Goal: Information Seeking & Learning: Learn about a topic

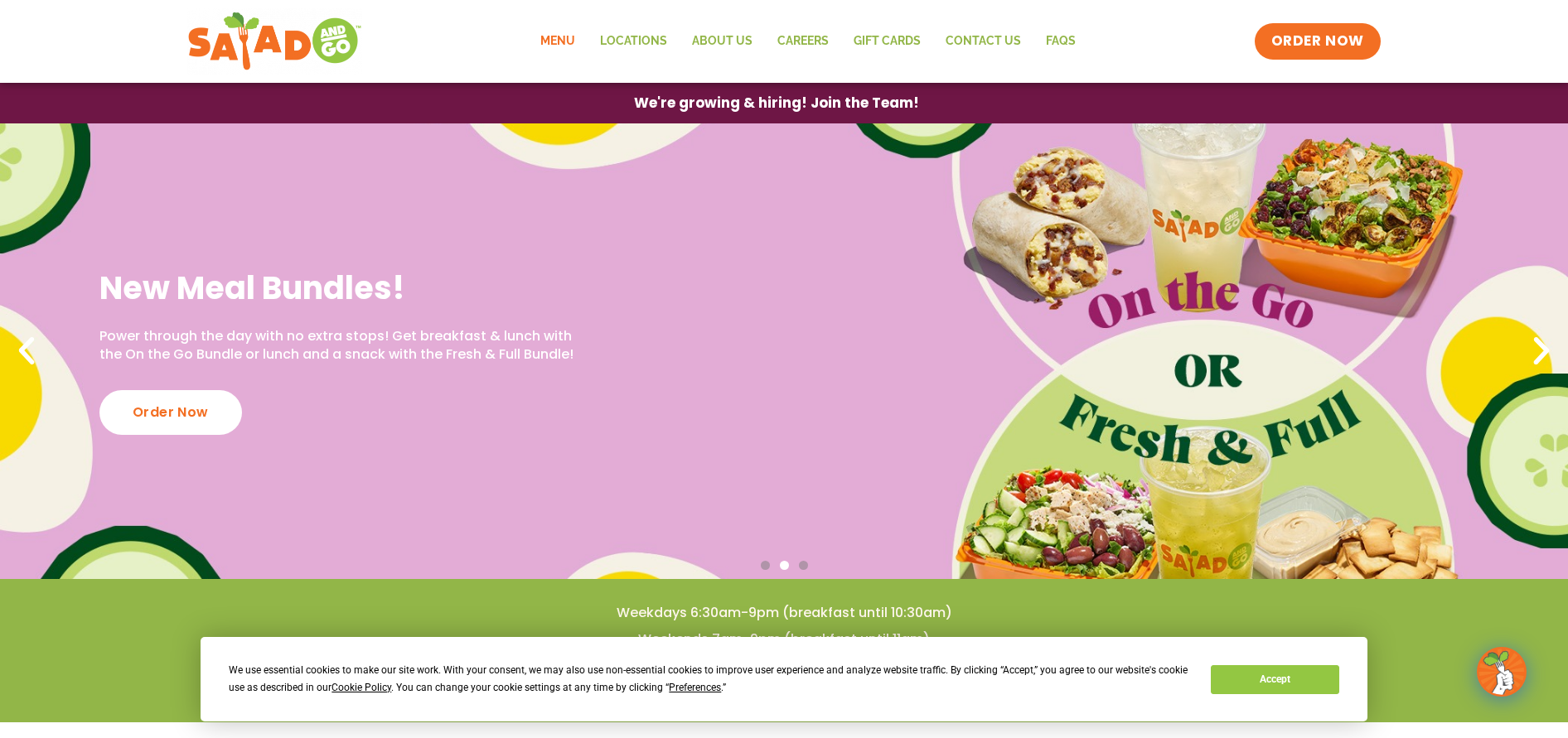
click at [550, 40] on link "Menu" at bounding box center [558, 41] width 60 height 38
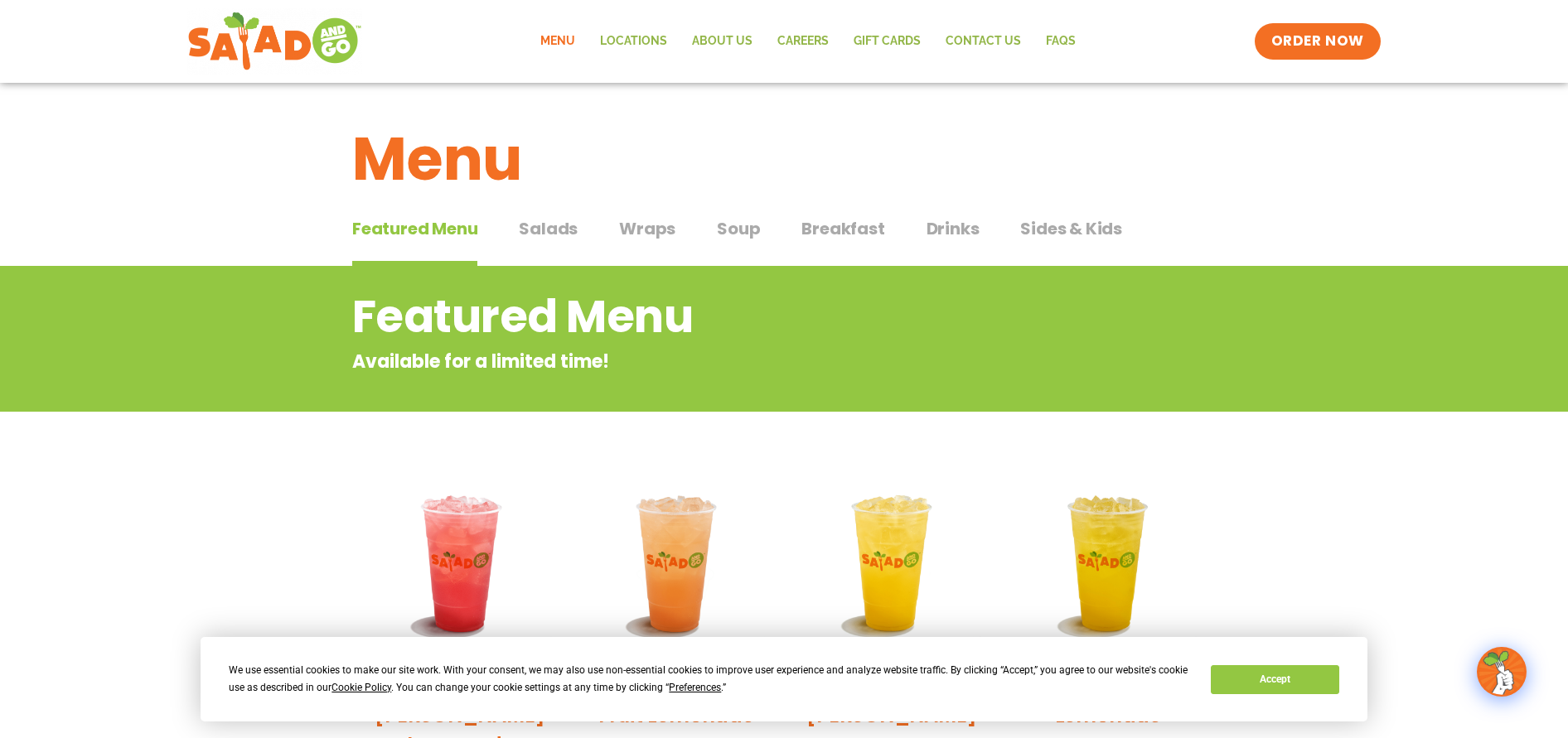
click at [564, 229] on span "Salads" at bounding box center [548, 228] width 59 height 25
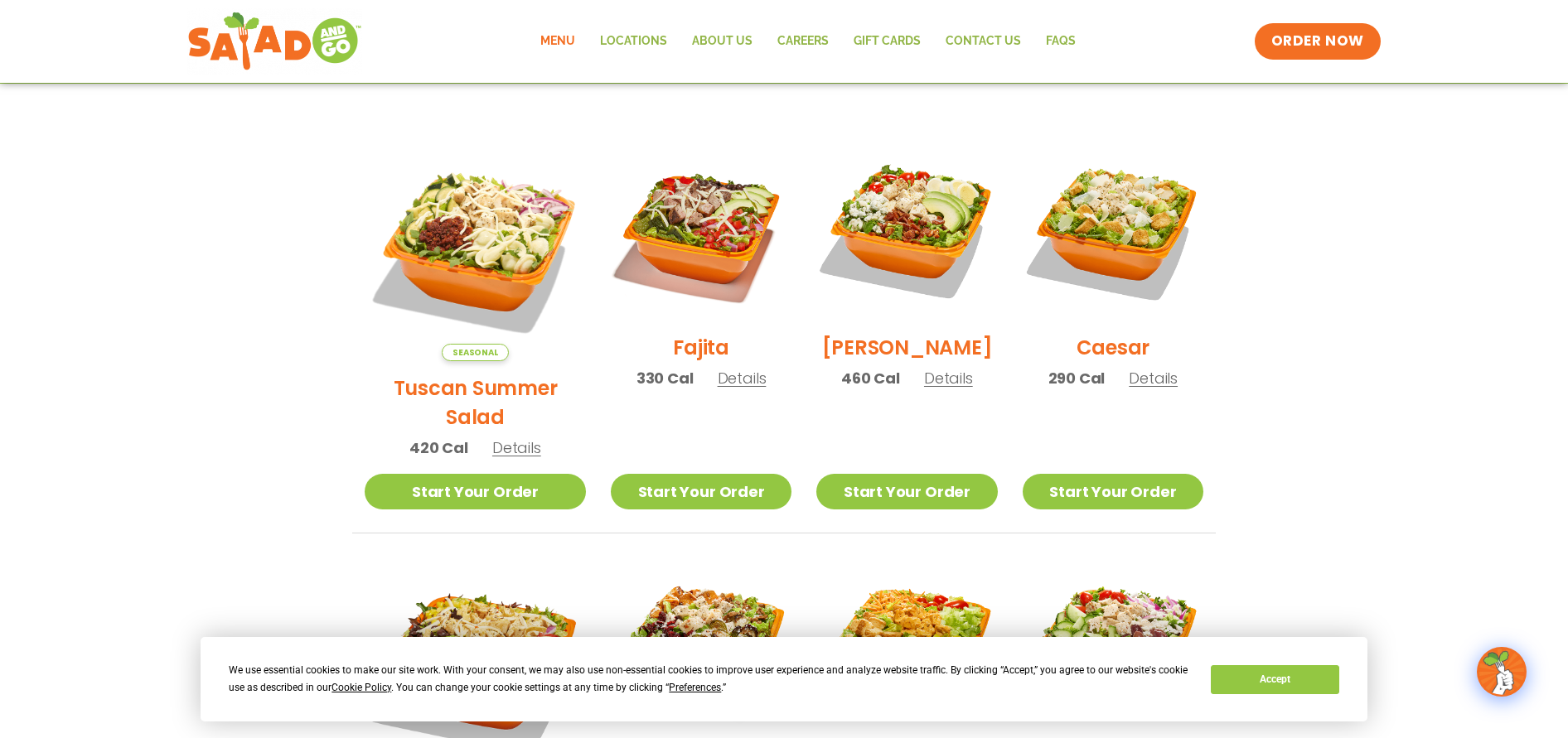
scroll to position [414, 0]
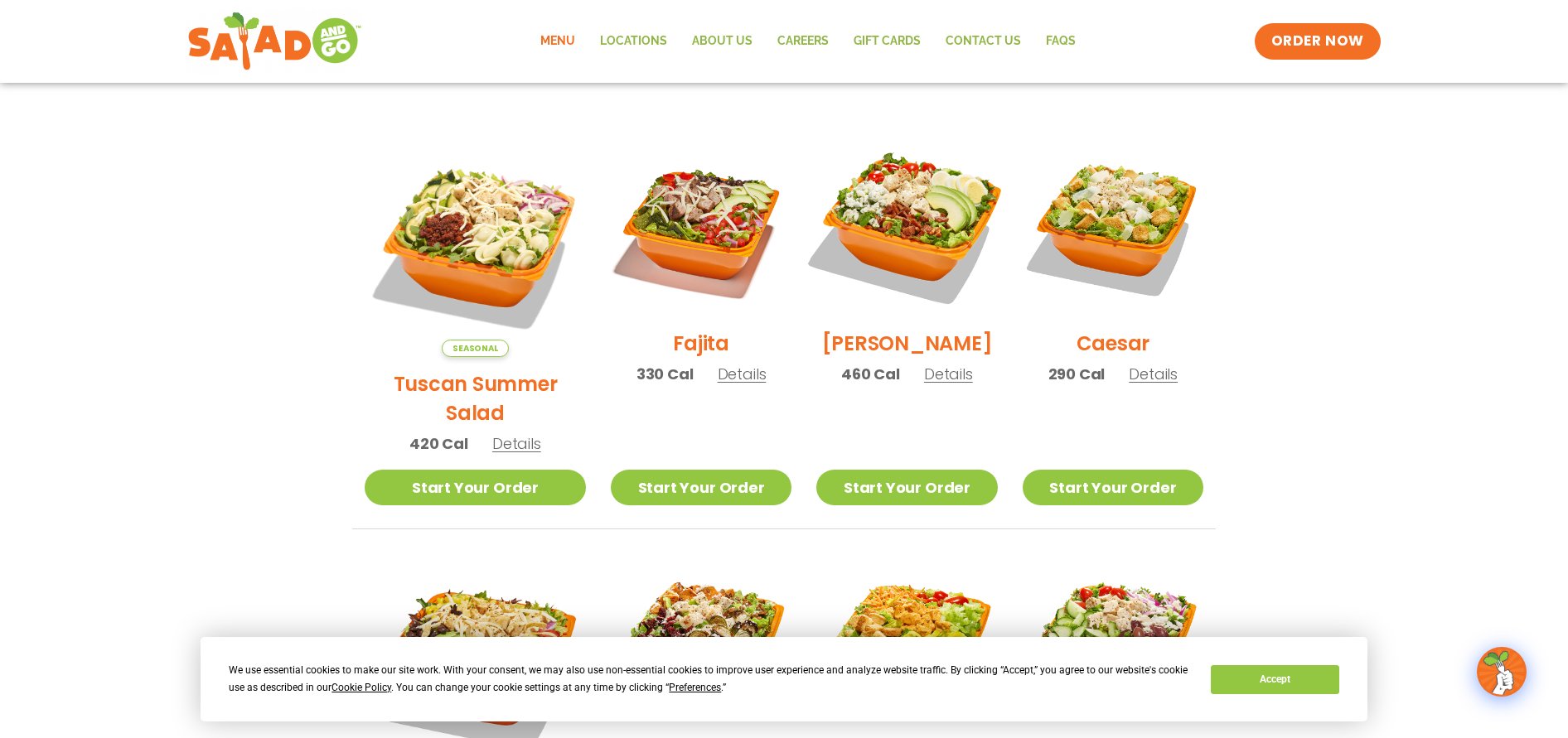
click at [930, 242] on img at bounding box center [907, 225] width 212 height 212
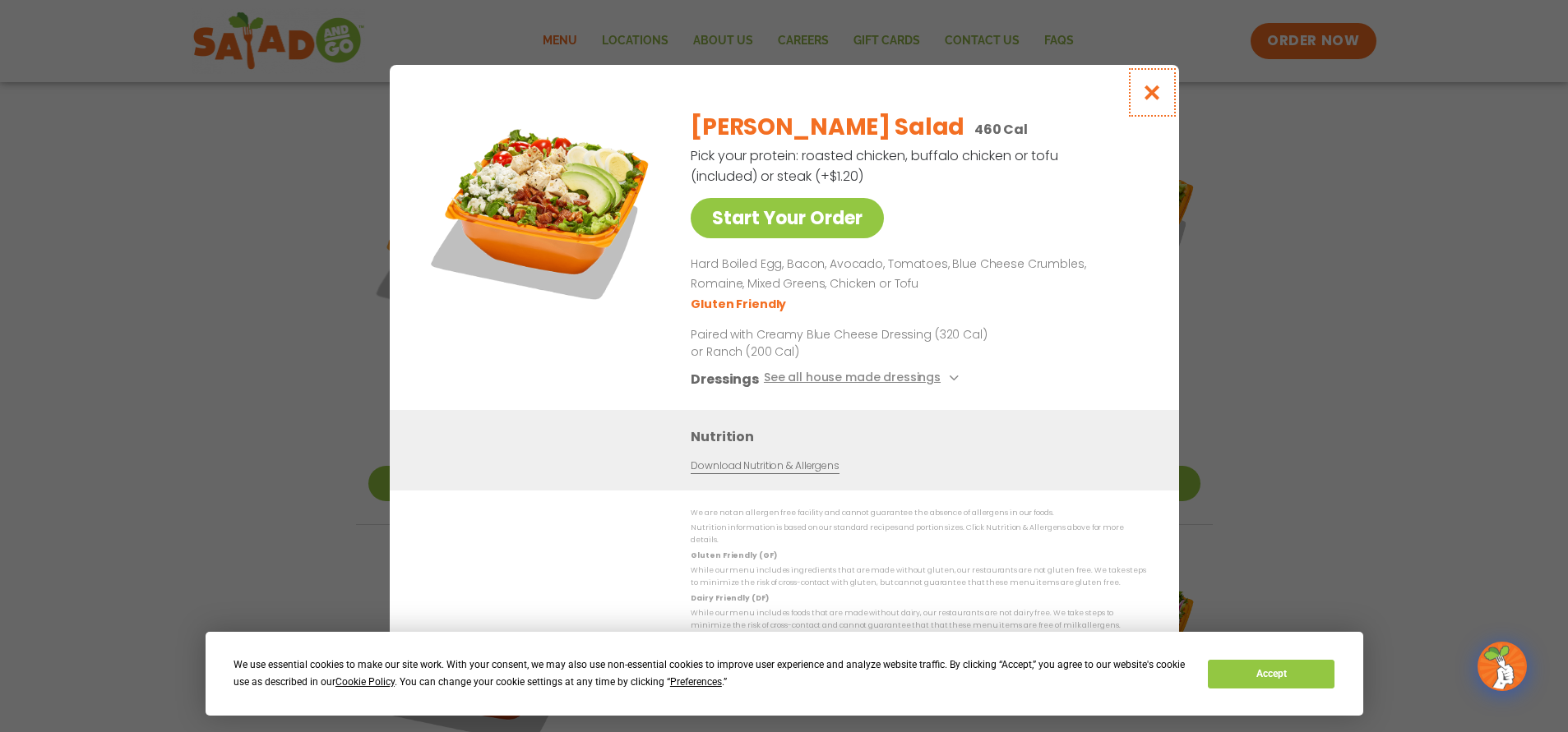
click at [1159, 95] on icon "Close modal" at bounding box center [1152, 92] width 20 height 18
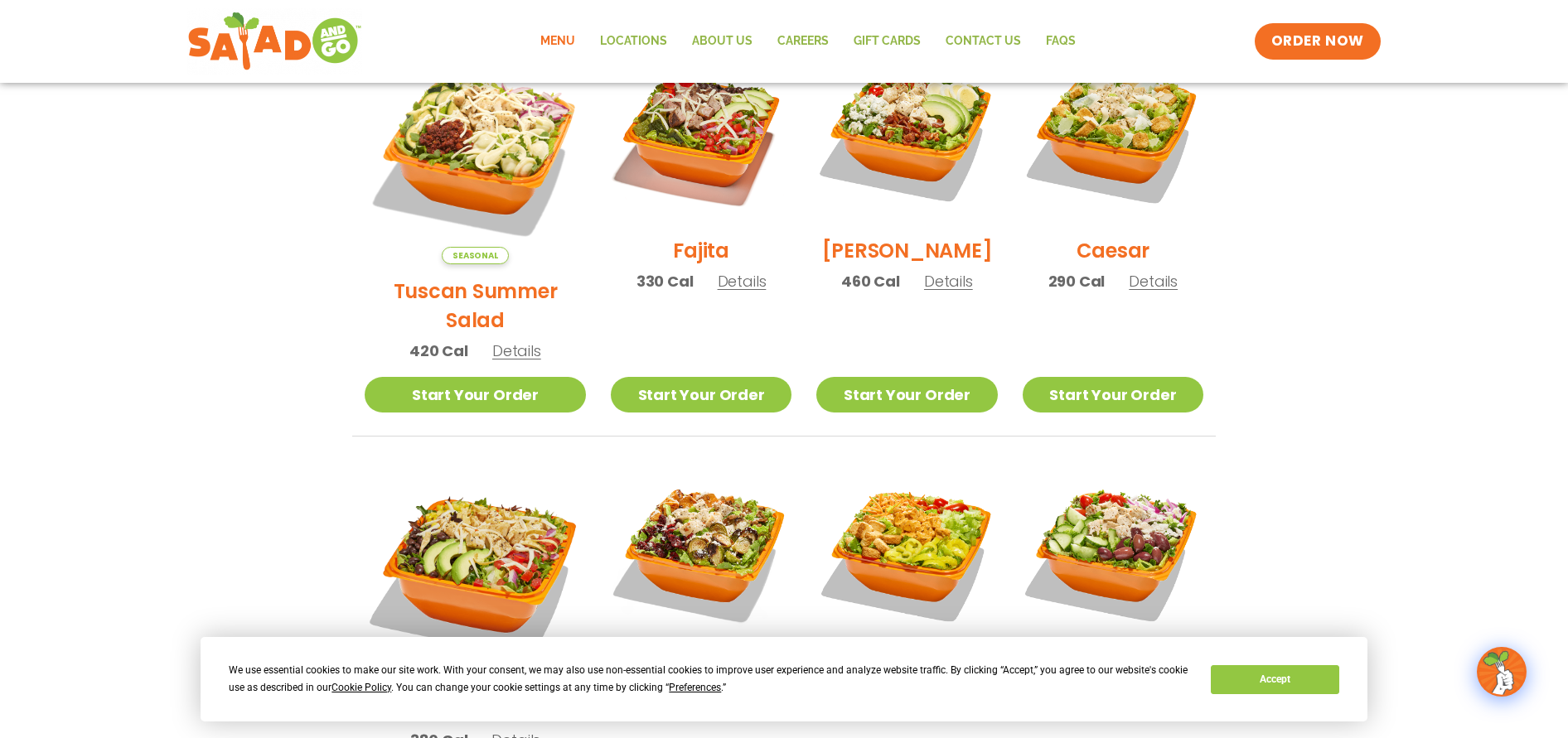
scroll to position [663, 0]
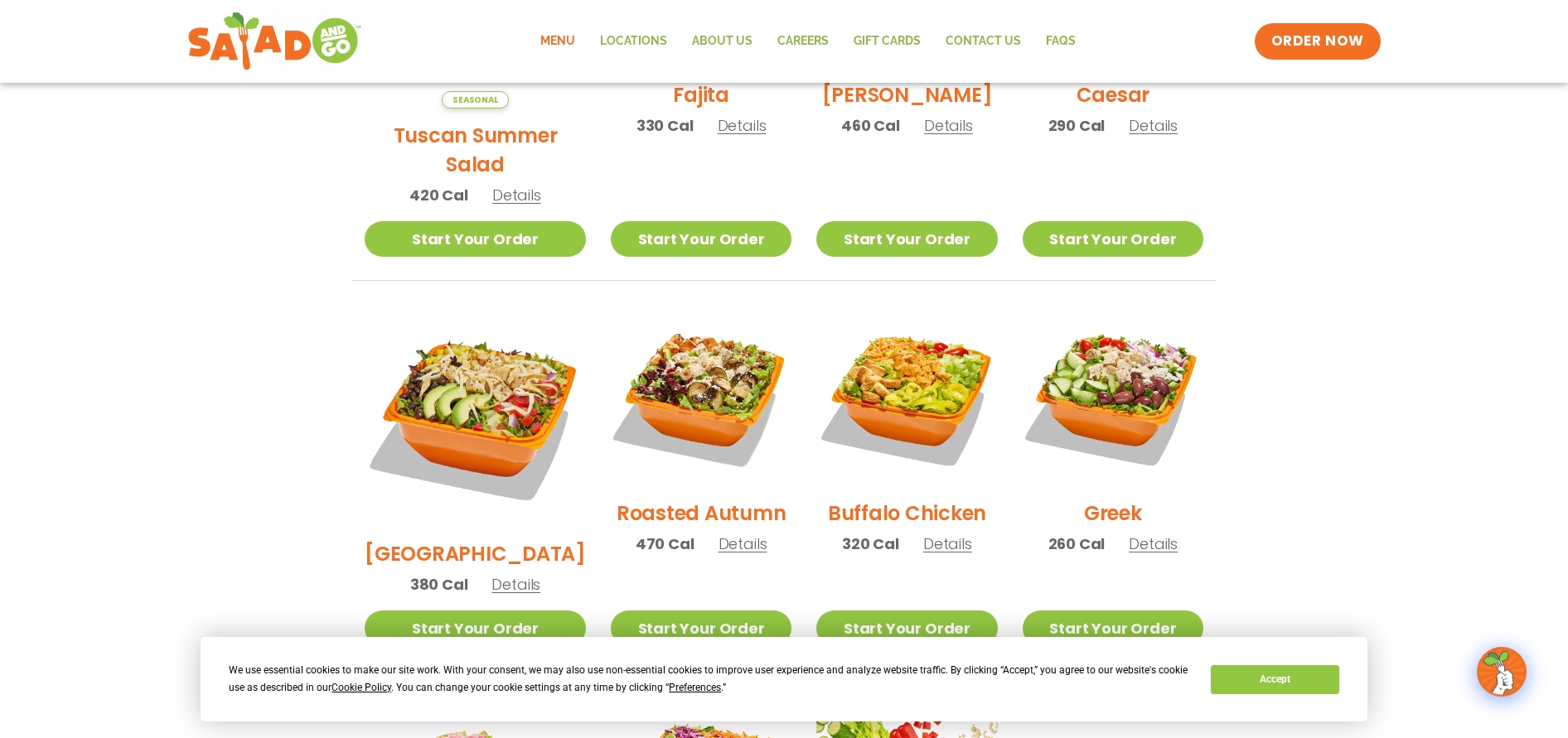
click at [1347, 427] on section "Salads Our house-made dressings make our huge portions even more delicious. Goo…" at bounding box center [784, 331] width 1568 height 1456
click at [1084, 499] on h2 "Greek" at bounding box center [1113, 513] width 58 height 29
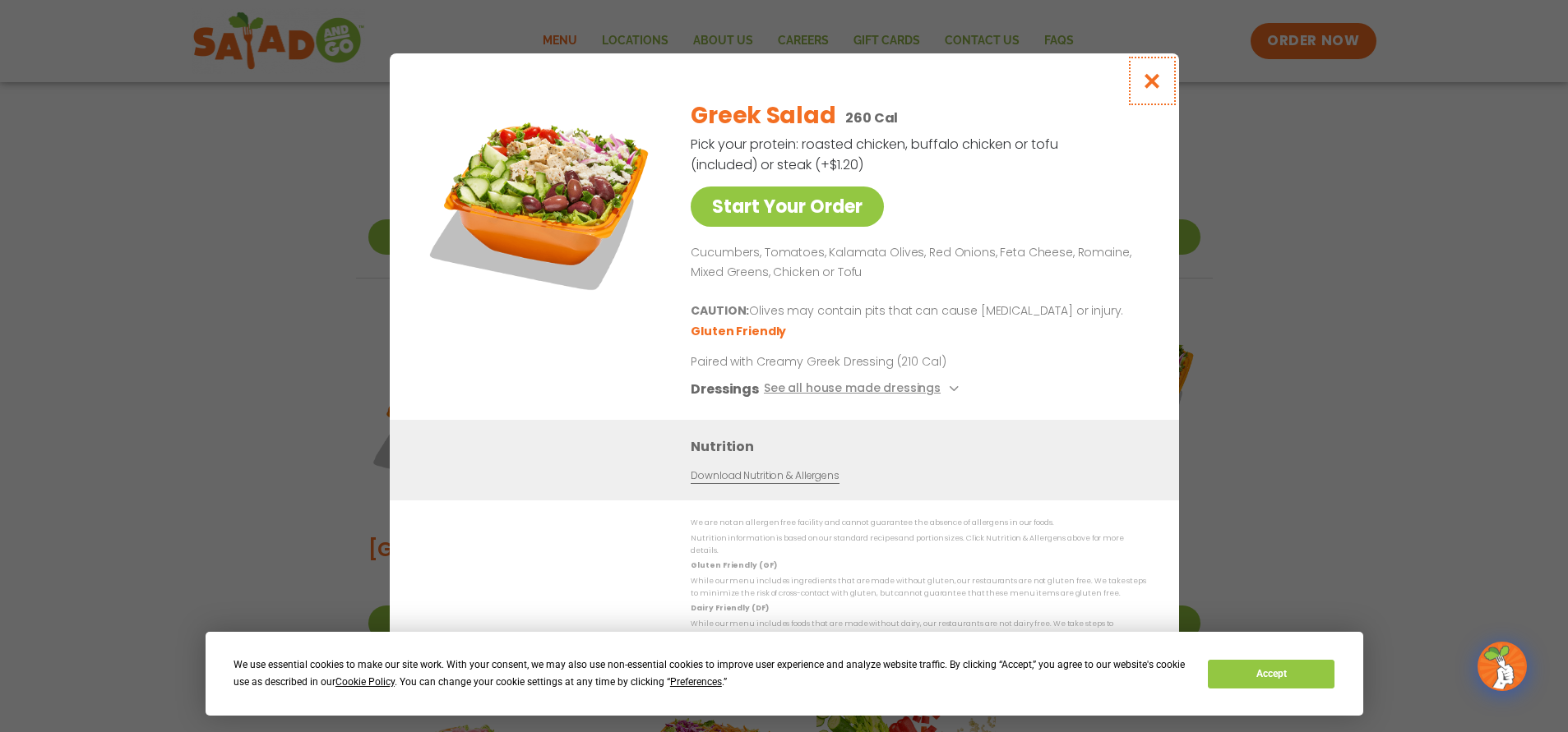
click at [1151, 83] on icon "Close modal" at bounding box center [1152, 81] width 20 height 18
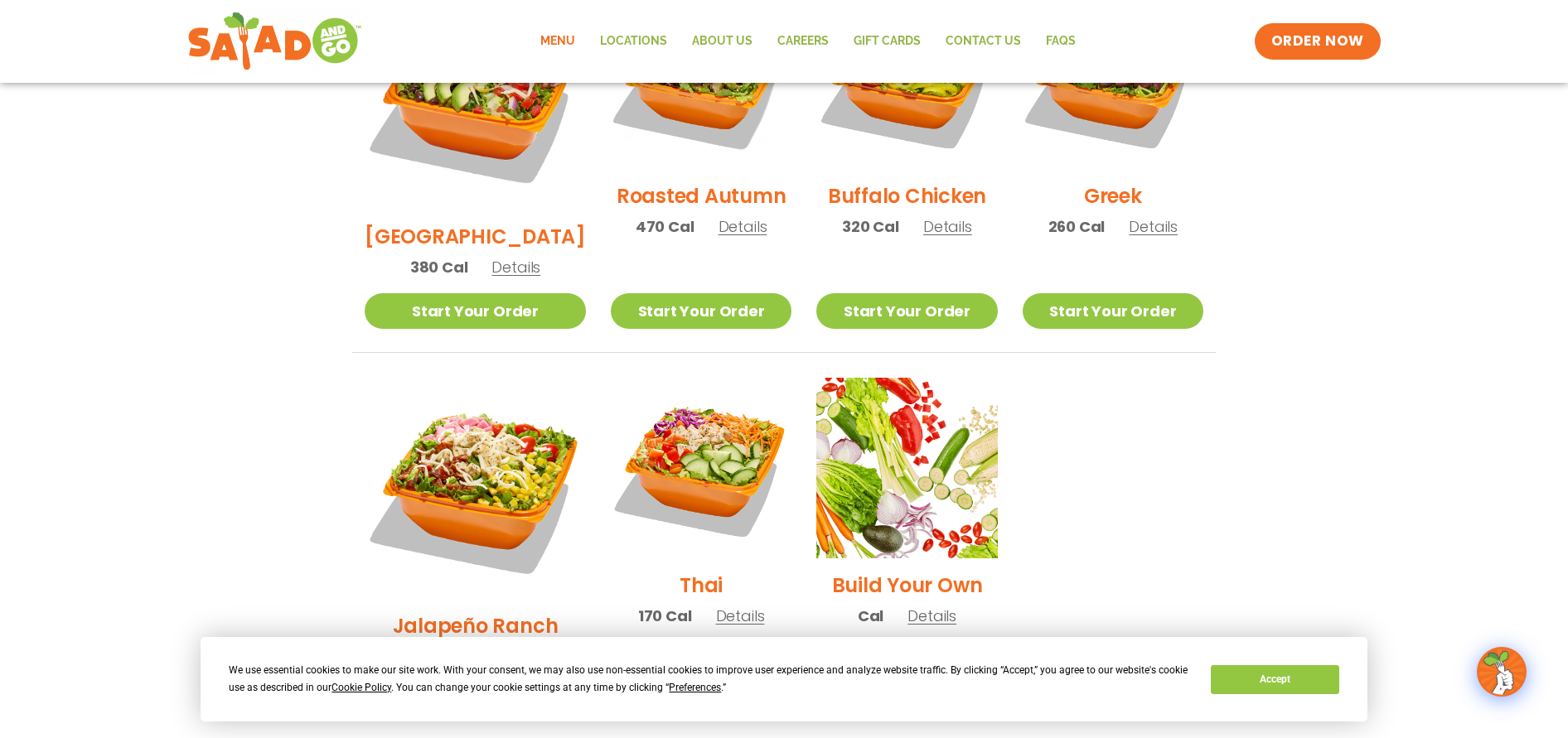
scroll to position [829, 0]
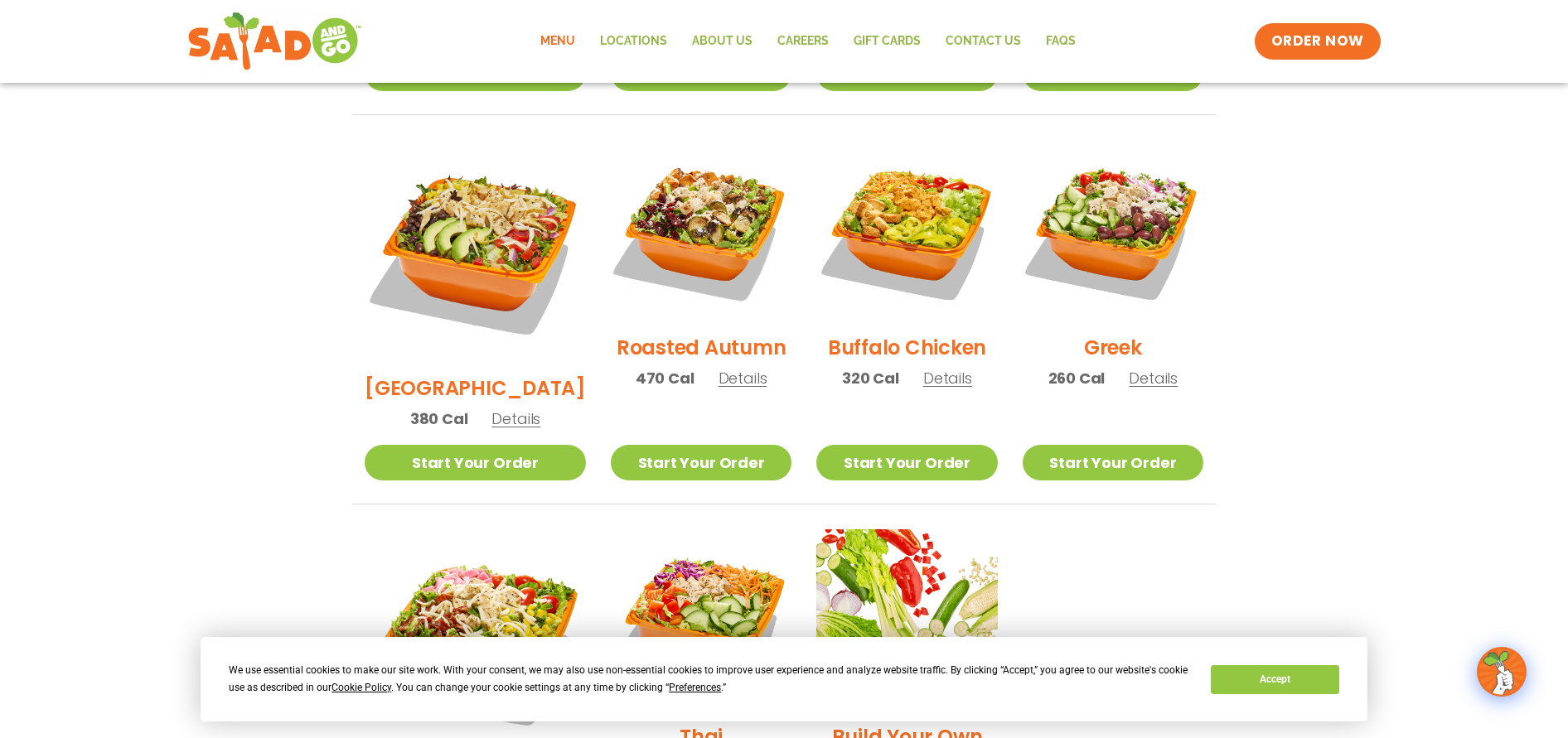
click at [872, 333] on h2 "Buffalo Chicken" at bounding box center [907, 347] width 158 height 29
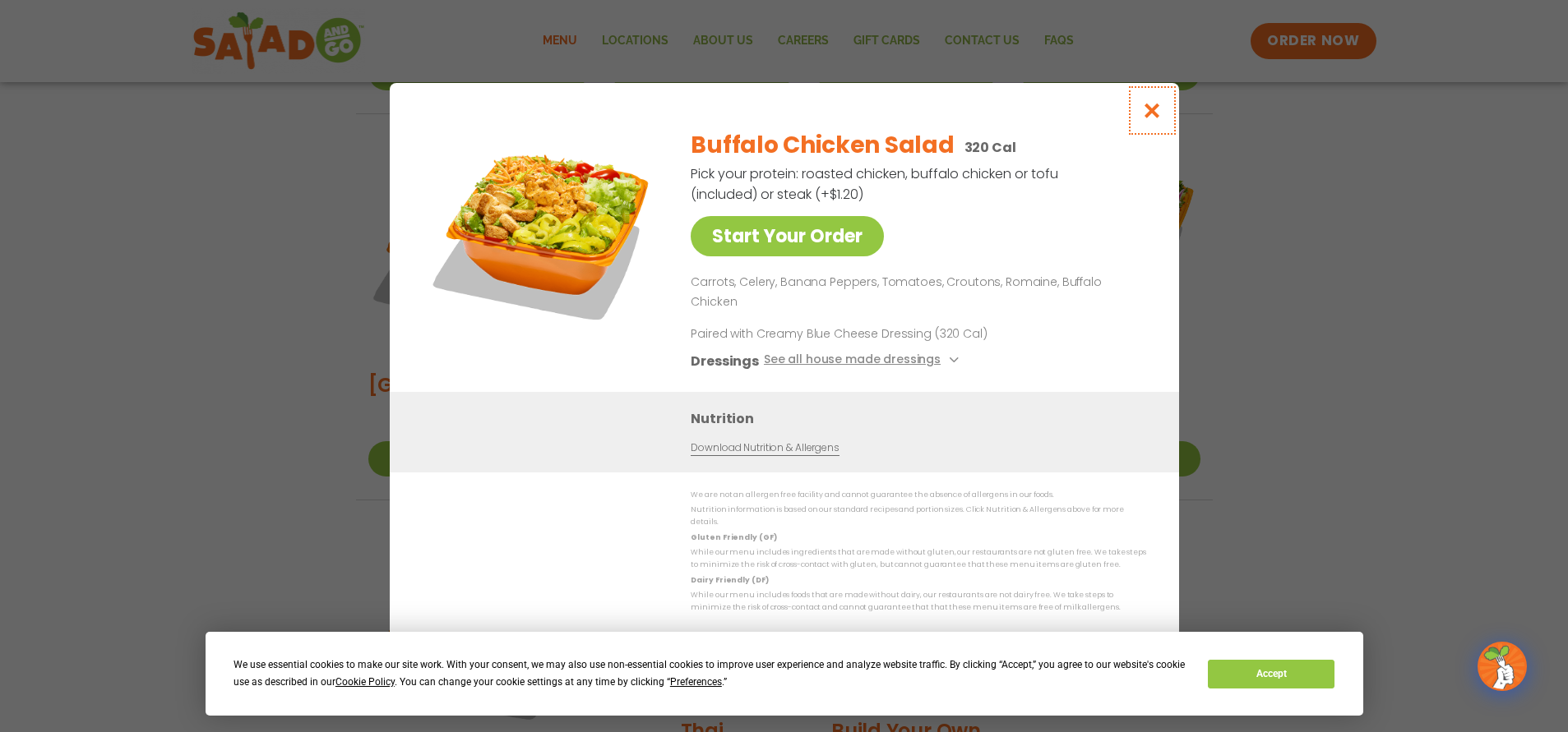
click at [1151, 116] on icon "Close modal" at bounding box center [1152, 110] width 20 height 18
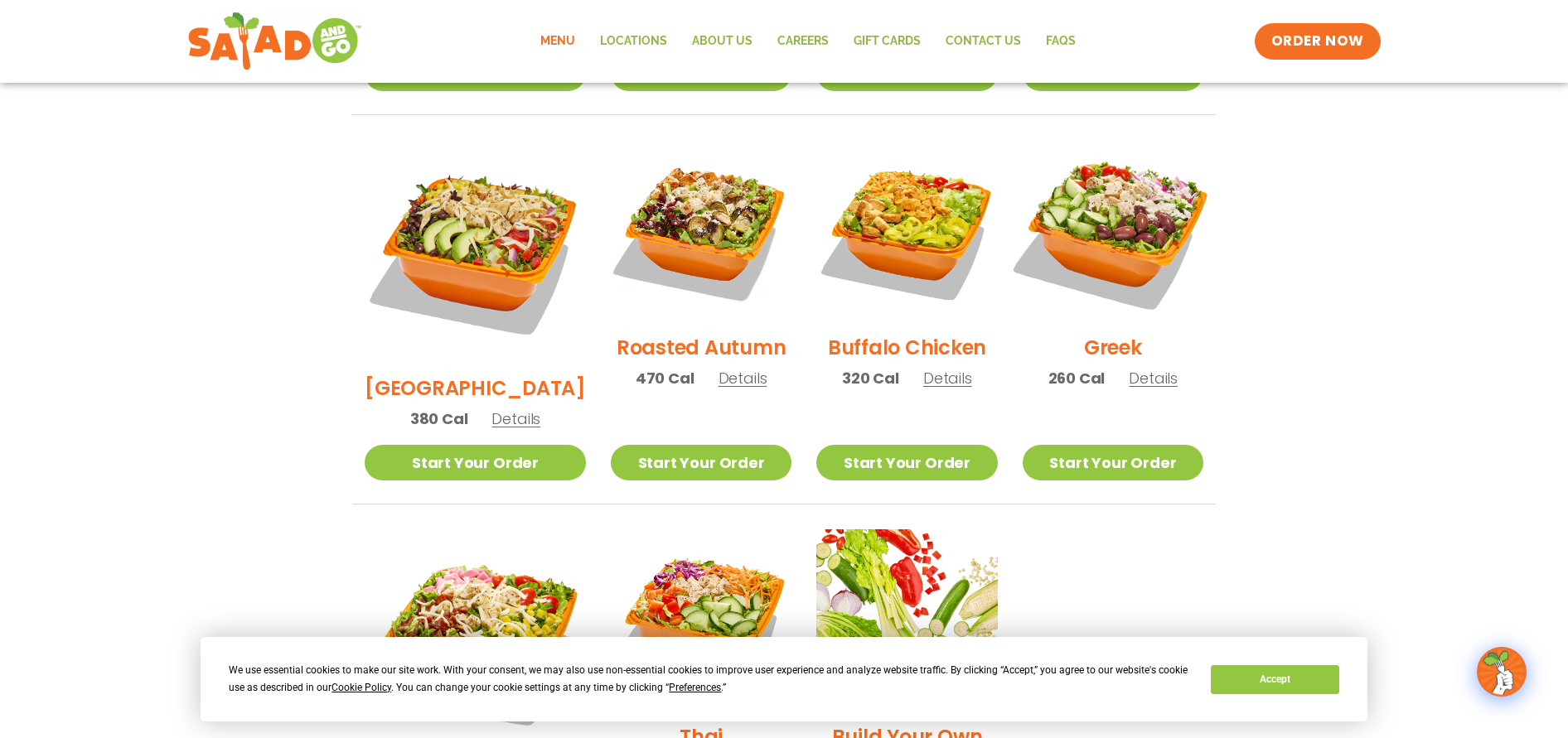
click at [1155, 212] on img at bounding box center [1112, 230] width 212 height 212
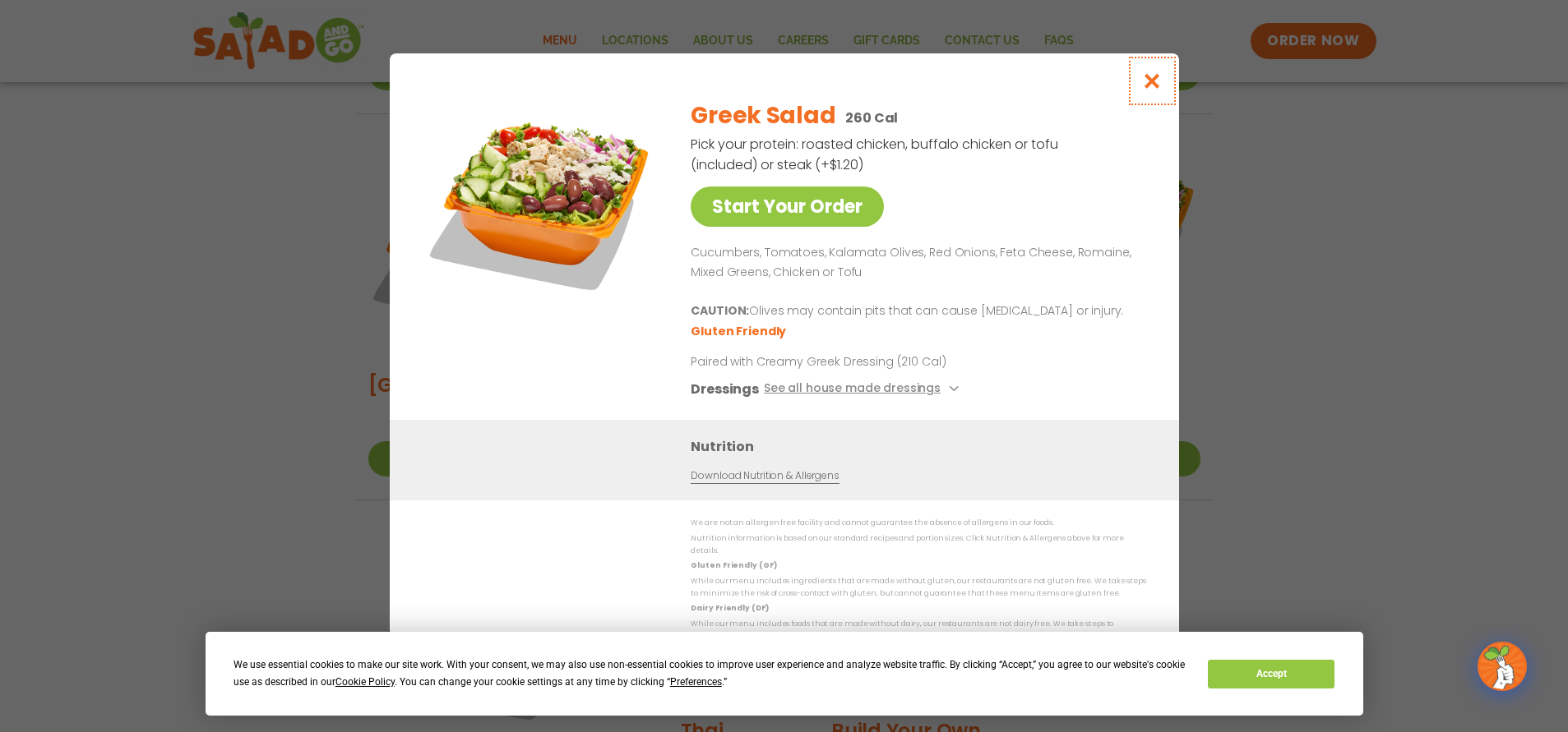
click at [1146, 90] on icon "Close modal" at bounding box center [1152, 81] width 20 height 18
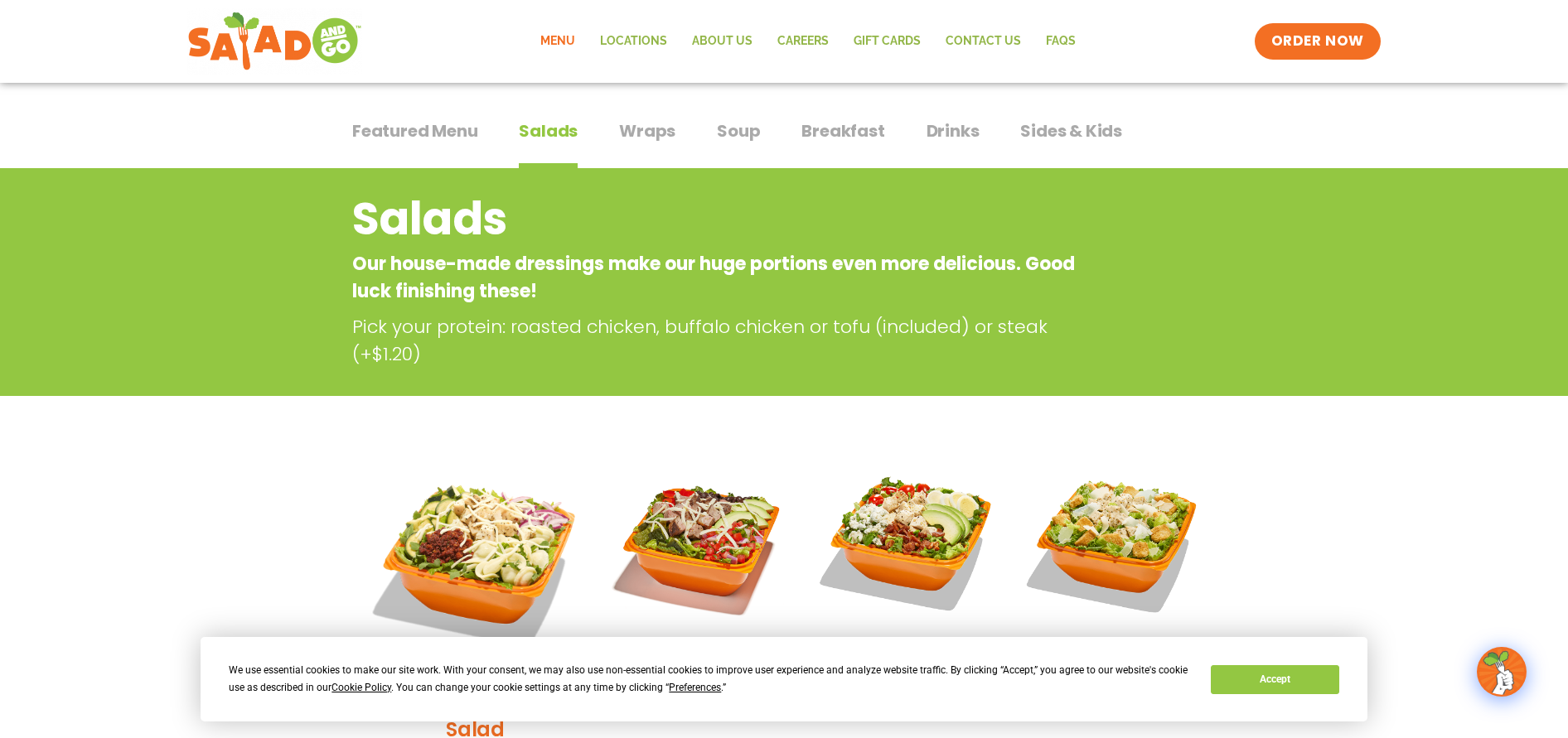
scroll to position [0, 0]
